Goal: Transaction & Acquisition: Purchase product/service

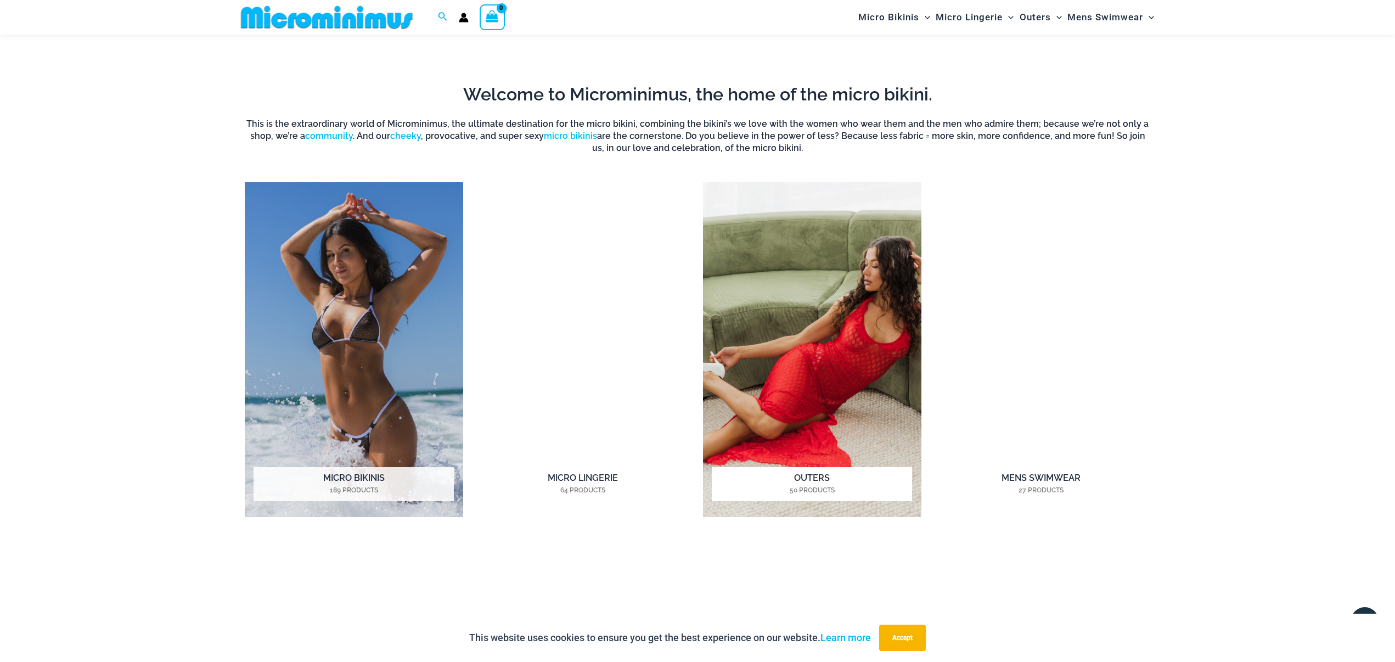
scroll to position [1103, 0]
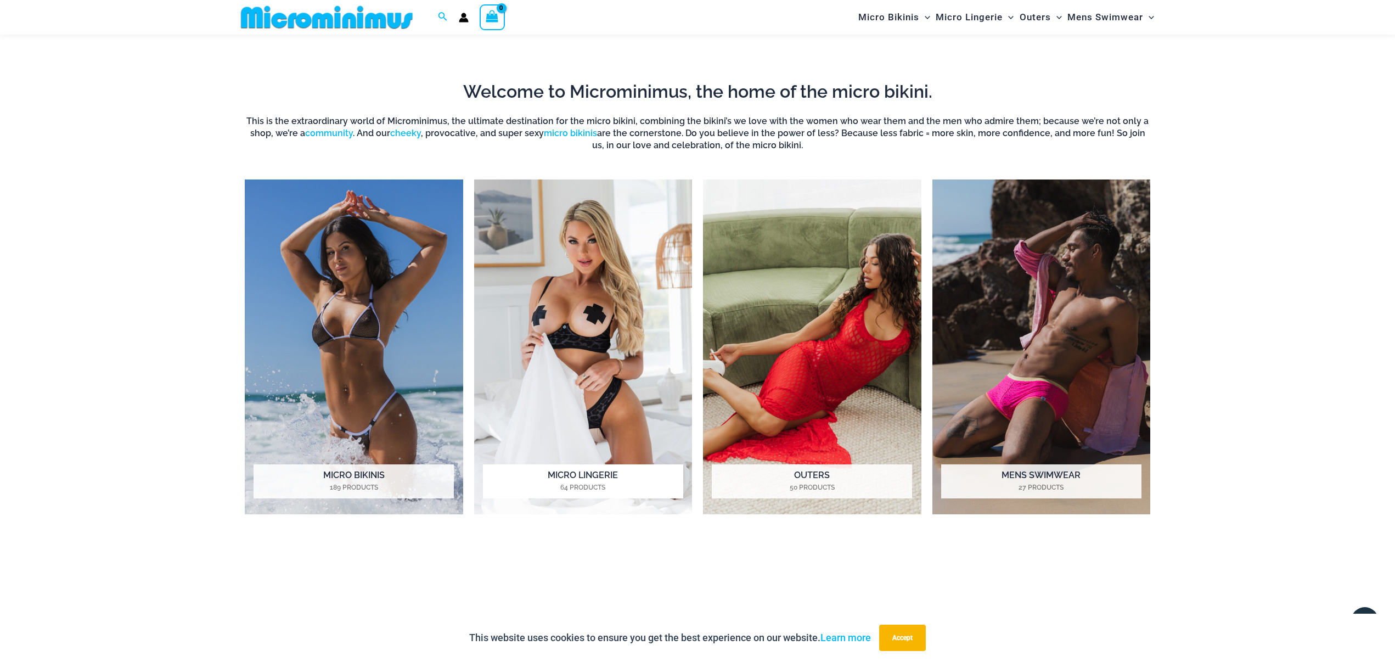
click at [605, 250] on img "Visit product category Micro Lingerie" at bounding box center [583, 346] width 218 height 335
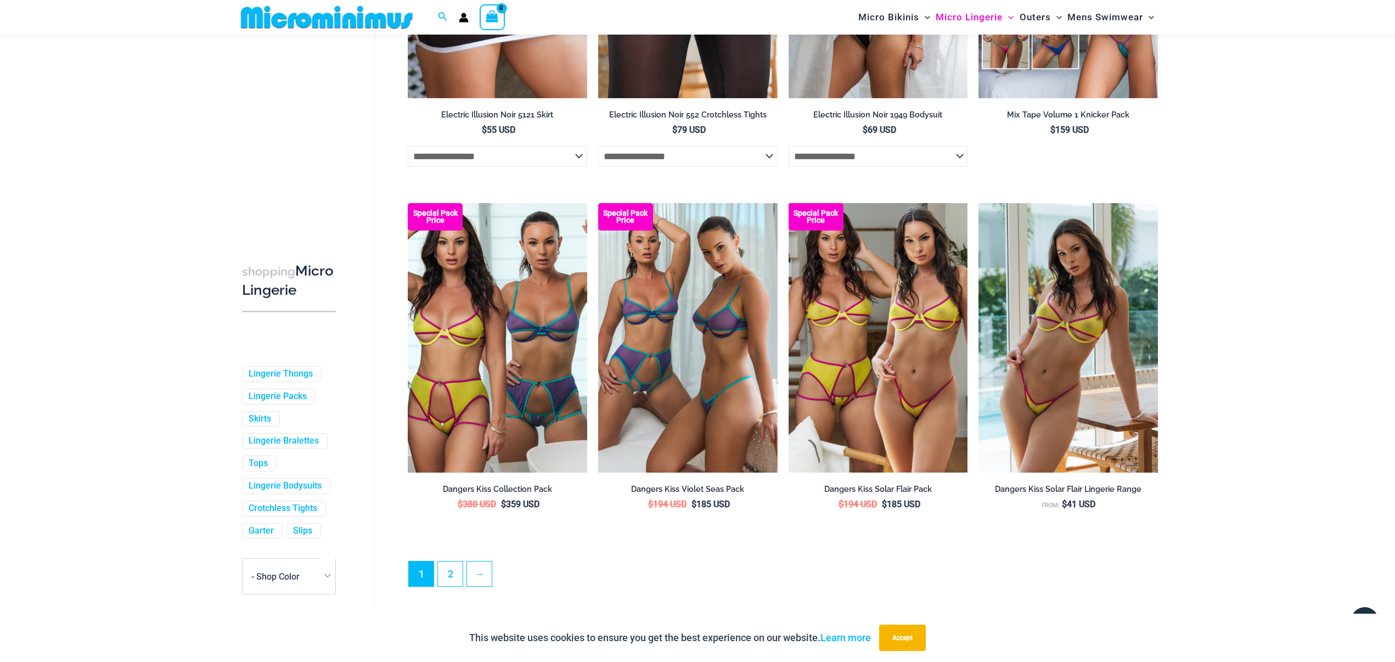
scroll to position [2653, 0]
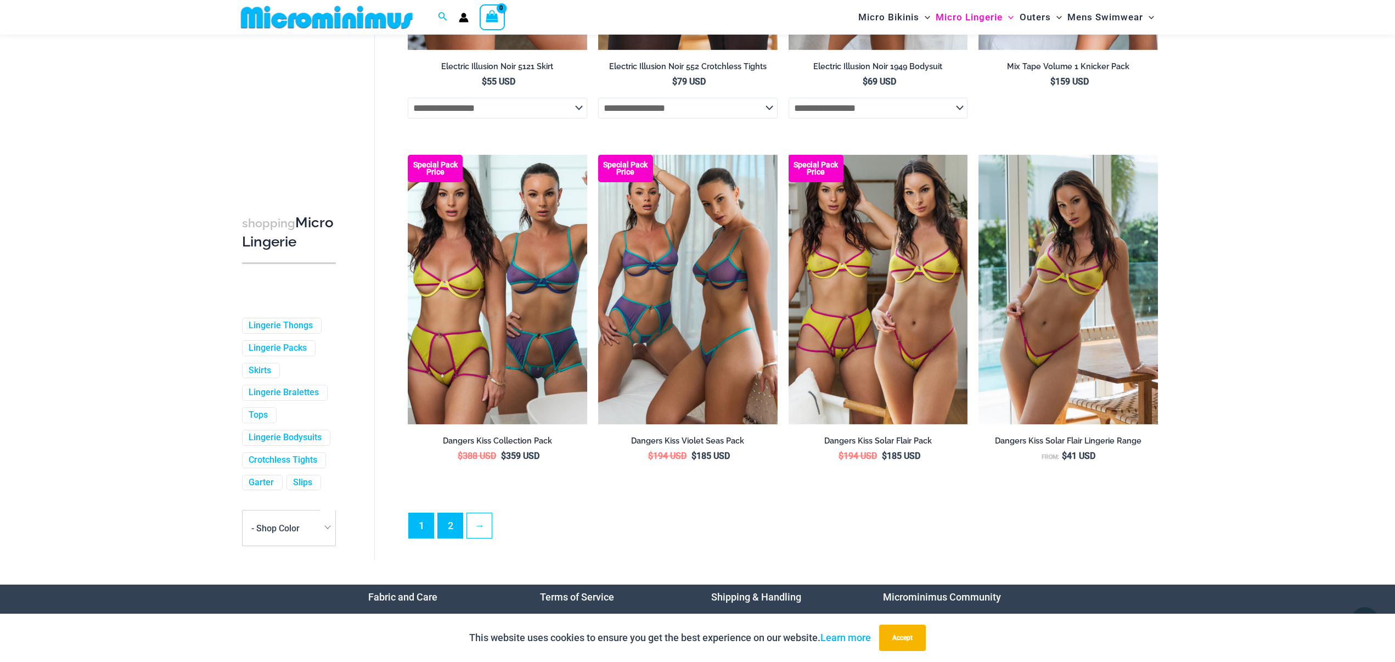
click at [457, 526] on link "2" at bounding box center [450, 525] width 25 height 25
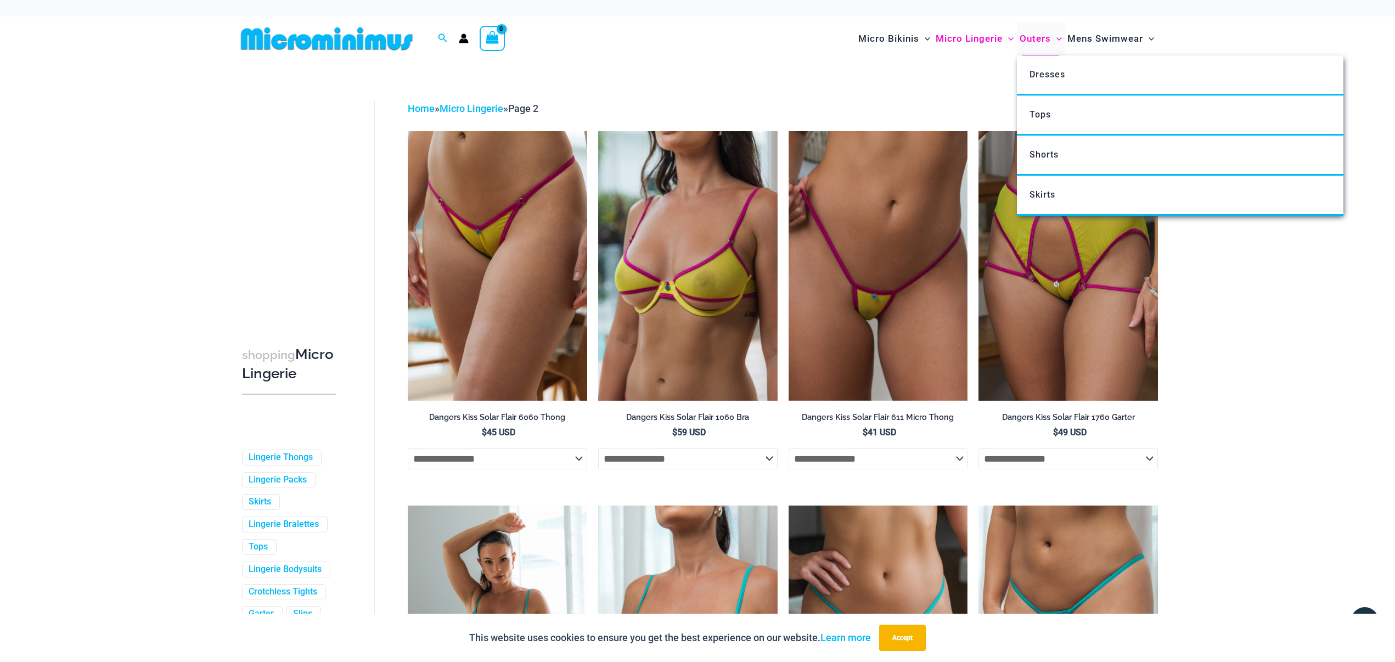
click at [1028, 41] on span "Outers" at bounding box center [1035, 39] width 31 height 28
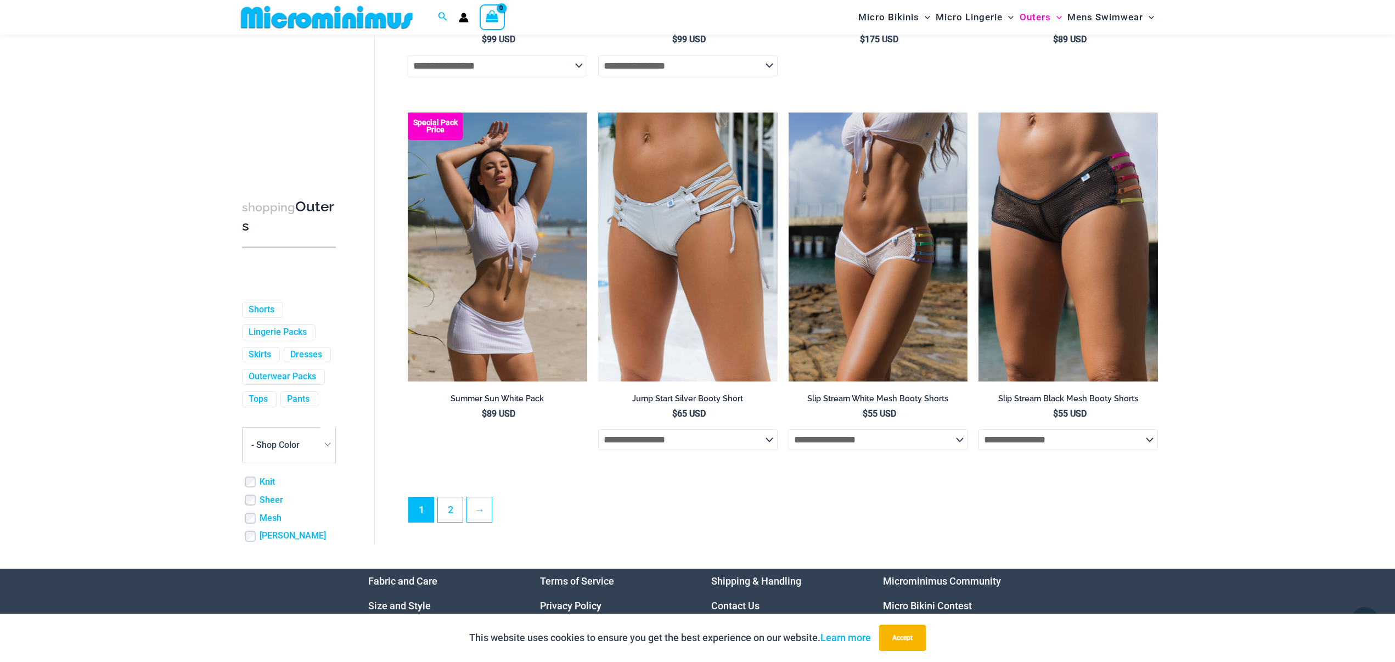
scroll to position [2720, 0]
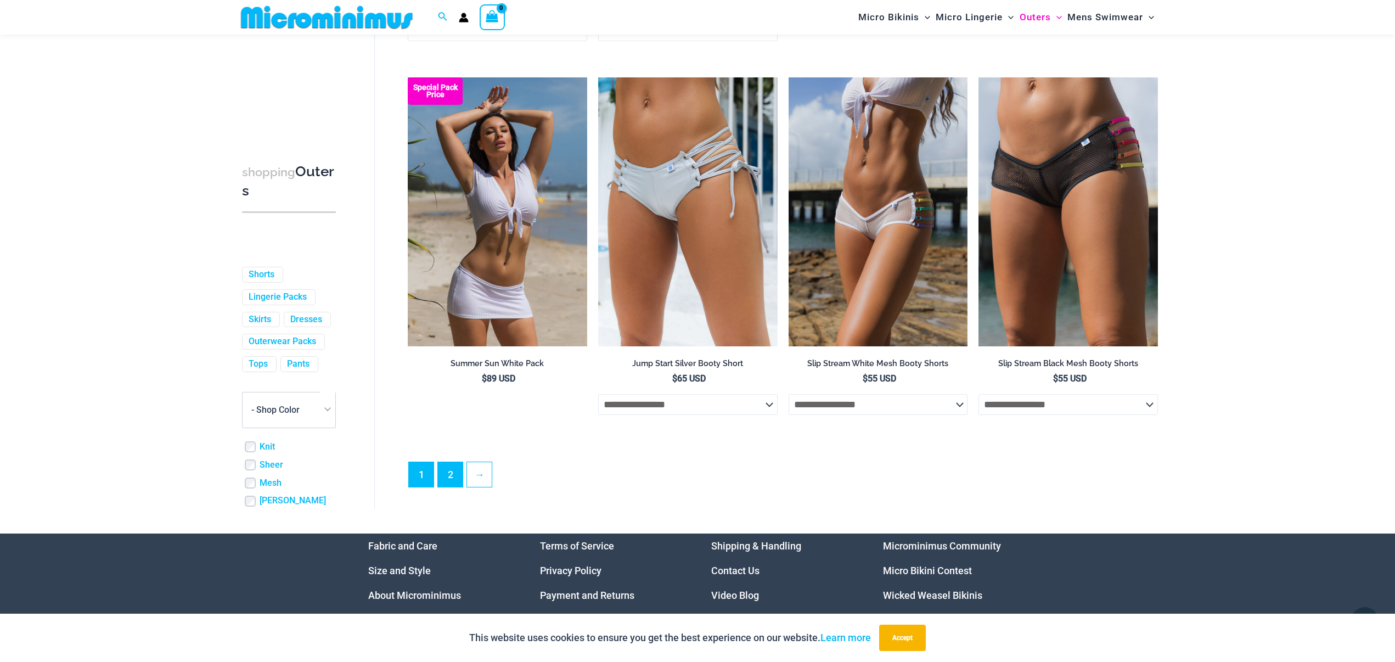
click at [456, 485] on link "2" at bounding box center [450, 474] width 25 height 25
